Goal: Find specific page/section: Find specific page/section

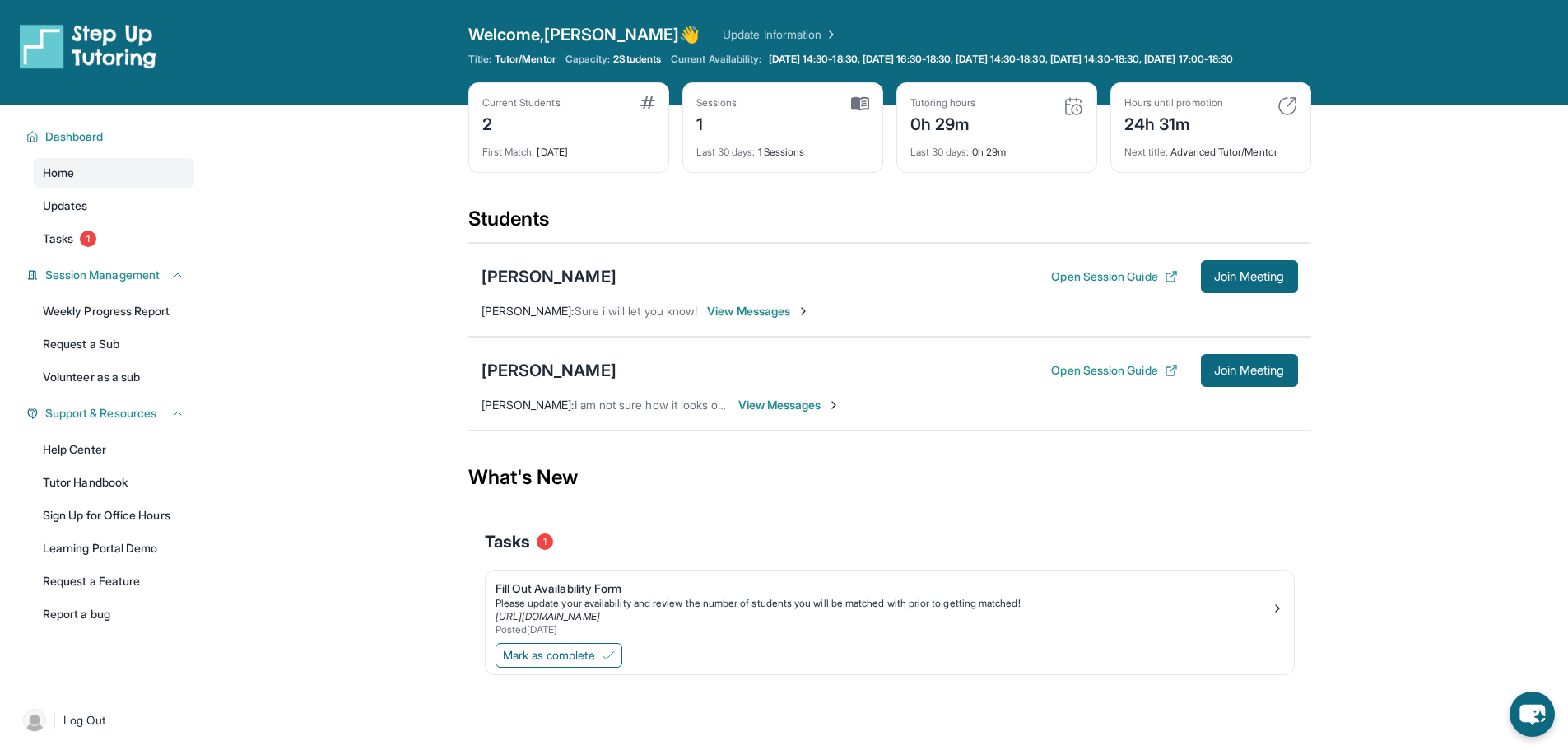
click at [796, 413] on span "View Messages" at bounding box center [789, 405] width 103 height 16
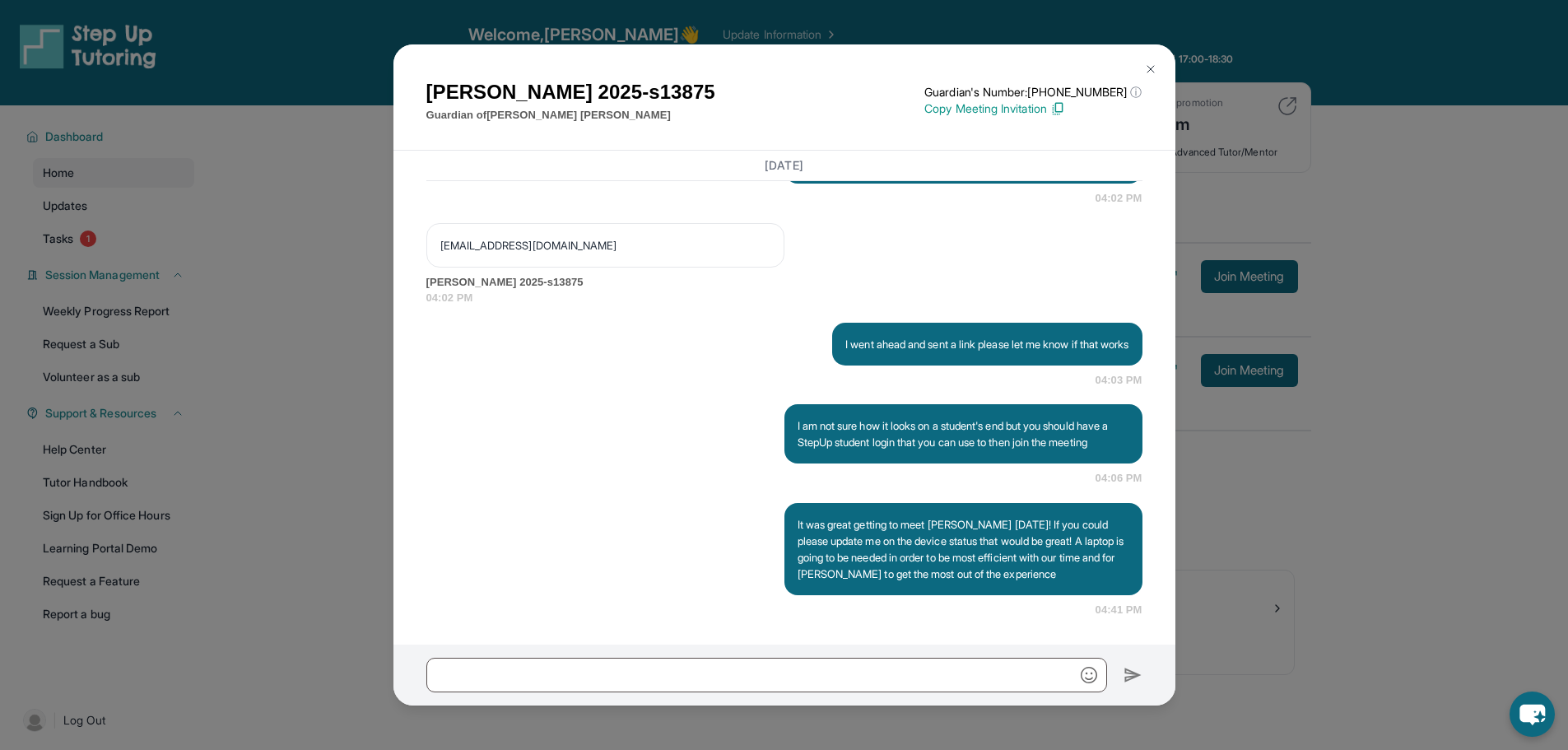
scroll to position [2416, 0]
